Goal: Task Accomplishment & Management: Manage account settings

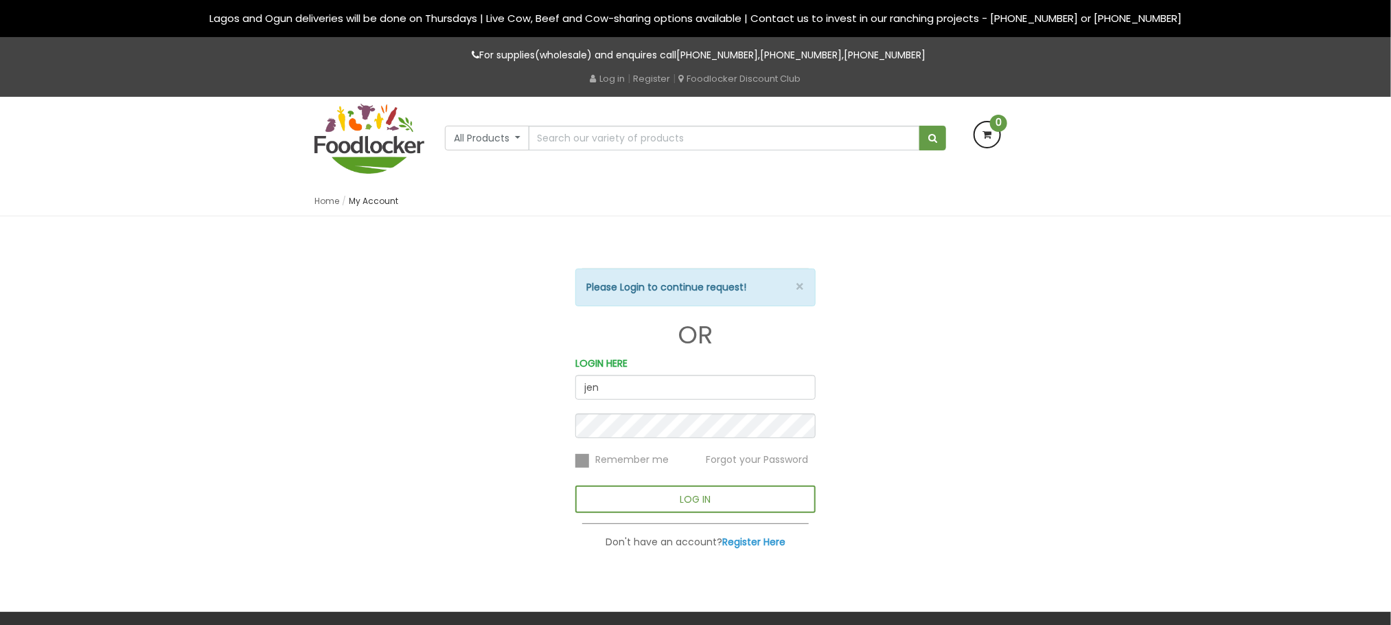
type input "[PERSON_NAME][EMAIL_ADDRESS][DOMAIN_NAME]"
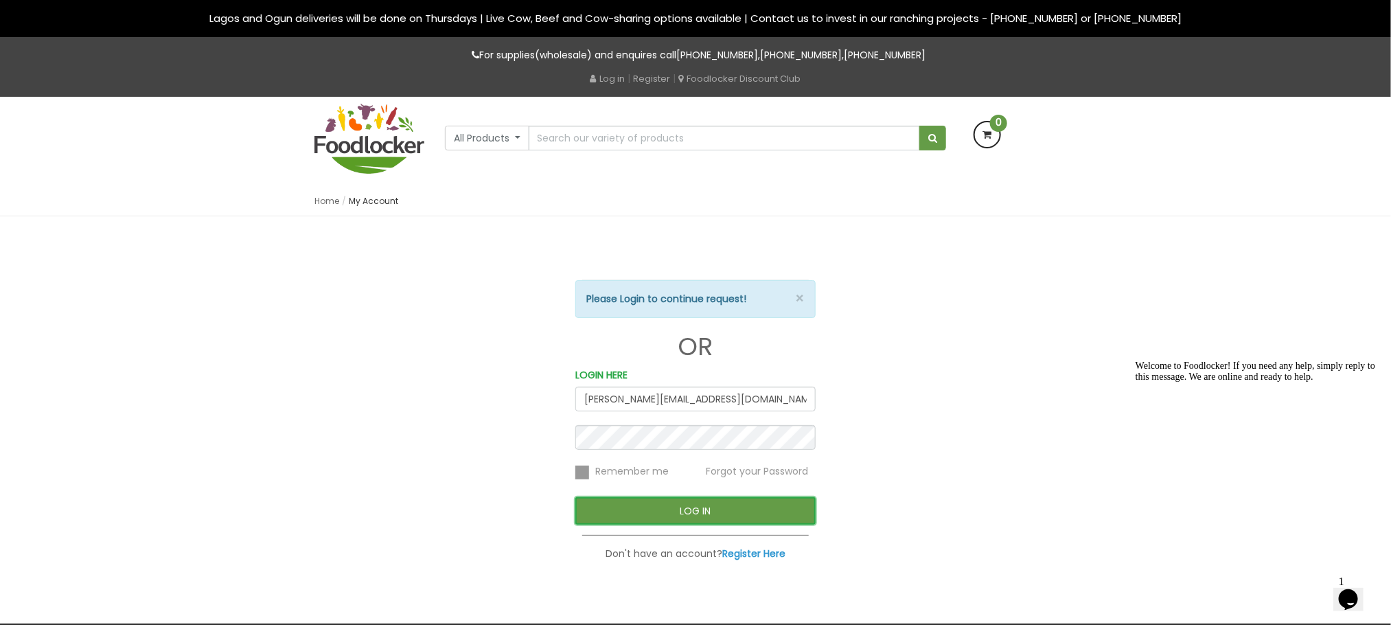
click at [628, 520] on button "LOG IN" at bounding box center [695, 510] width 240 height 27
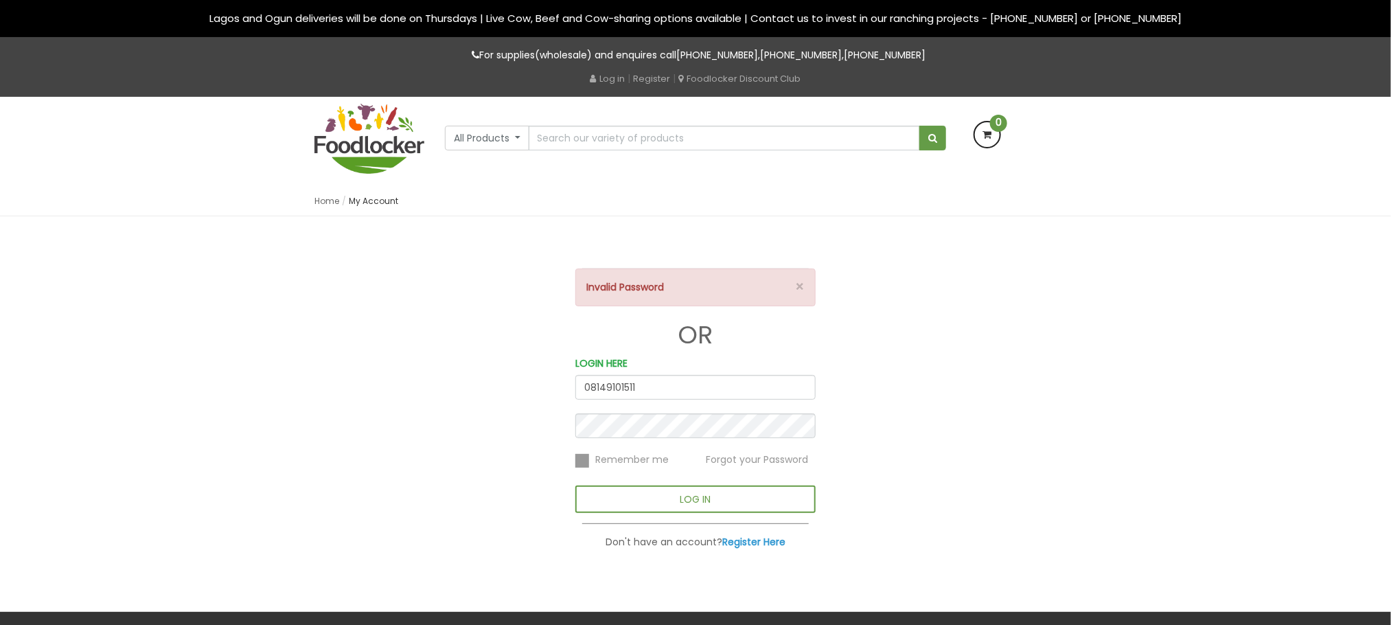
click at [640, 408] on form "× Invalid Password OR LOGIN HERE 08149101511 Remember me Forgot your Password L…" at bounding box center [695, 408] width 240 height 281
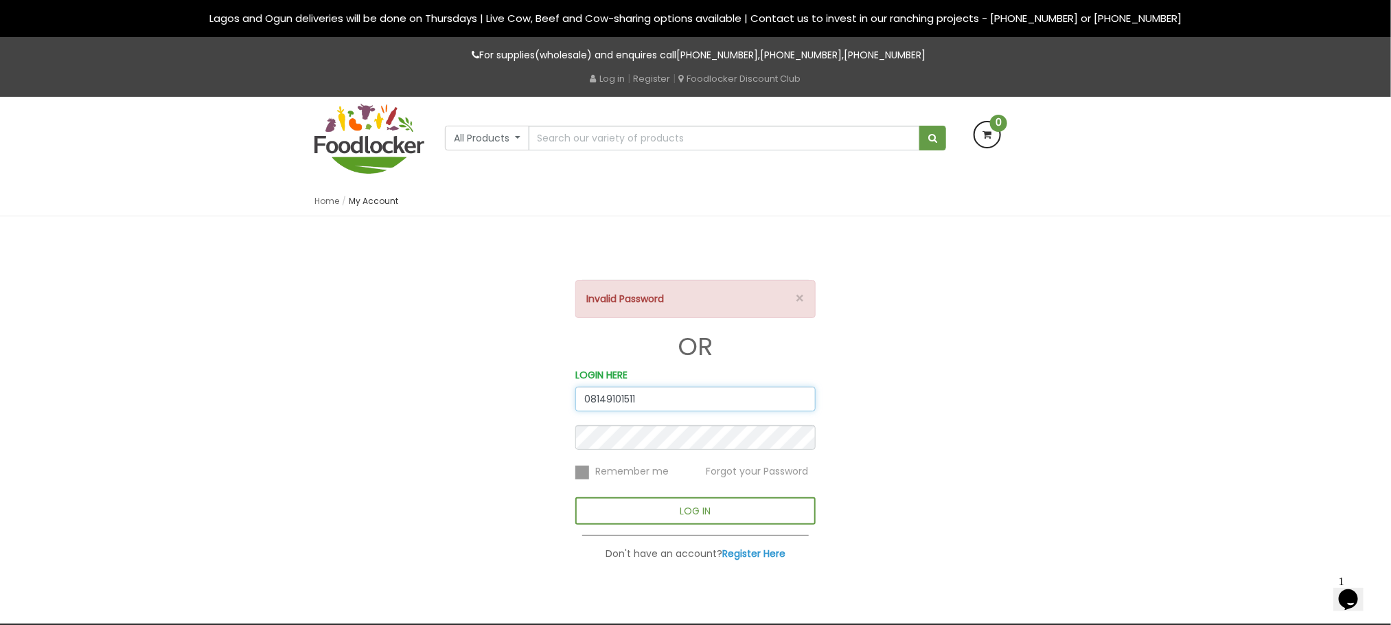
click at [655, 392] on input "08149101511" at bounding box center [695, 398] width 240 height 25
type input "0"
type input "[PERSON_NAME][EMAIL_ADDRESS][DOMAIN_NAME]"
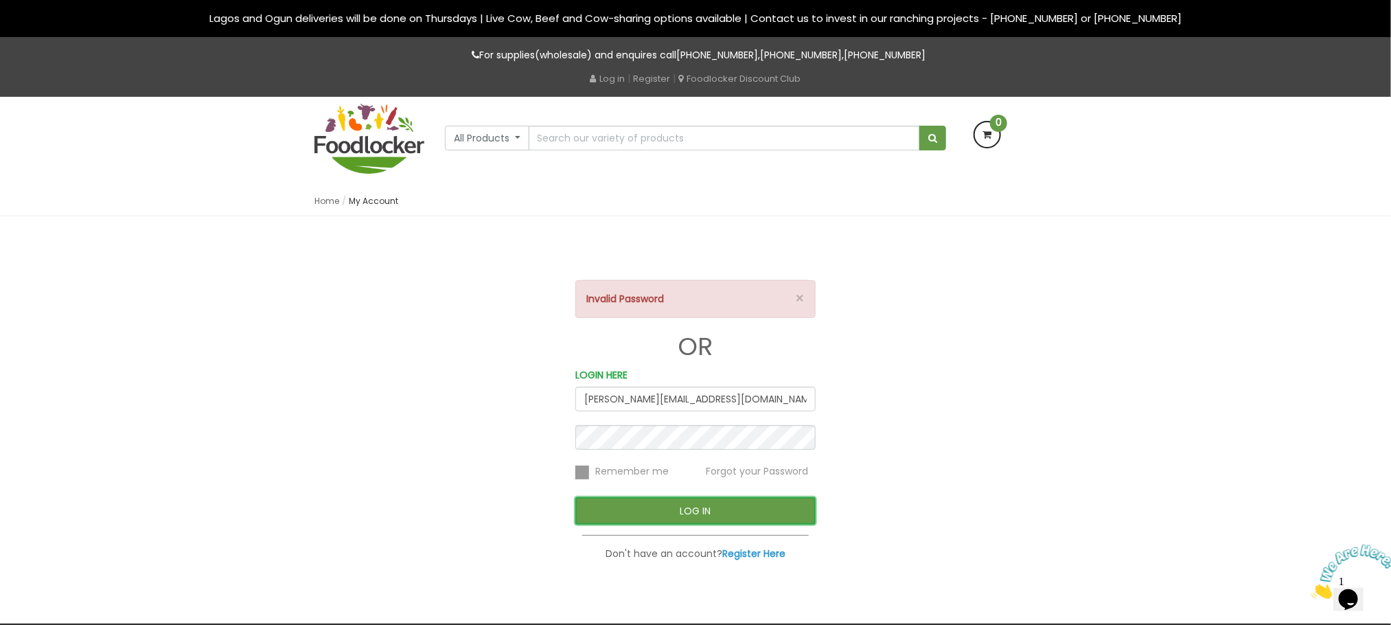
click at [605, 517] on button "LOG IN" at bounding box center [695, 510] width 240 height 27
